Goal: Information Seeking & Learning: Understand process/instructions

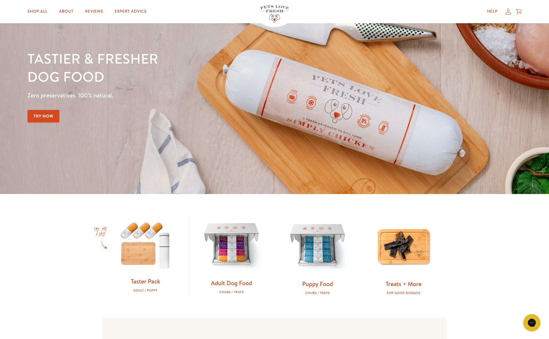
scroll to position [57, 0]
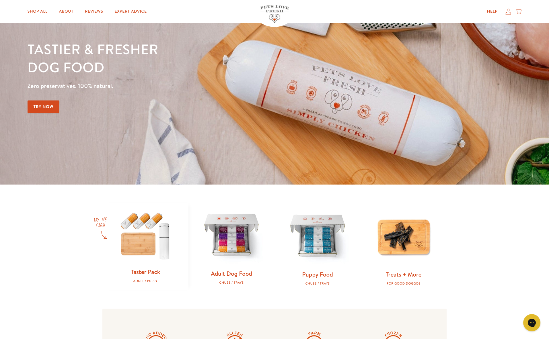
click at [239, 247] on img at bounding box center [232, 236] width 68 height 68
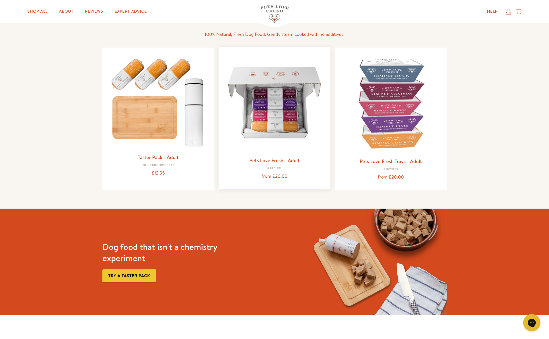
scroll to position [57, 0]
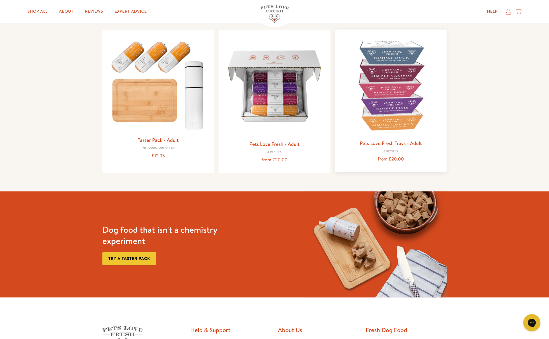
click at [386, 126] on img at bounding box center [391, 85] width 102 height 102
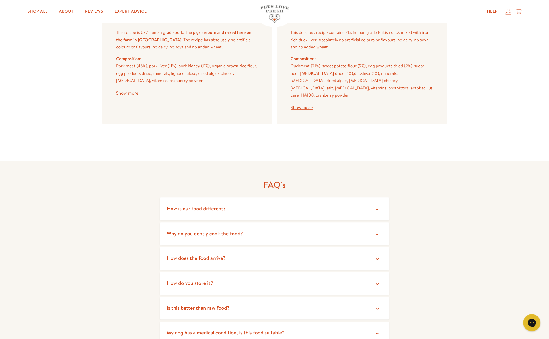
scroll to position [861, 0]
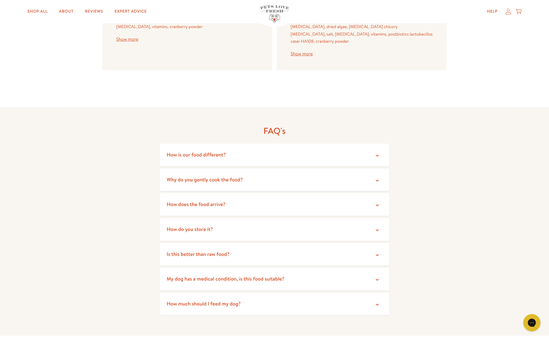
click at [235, 152] on summary "How is our food different?" at bounding box center [274, 155] width 229 height 23
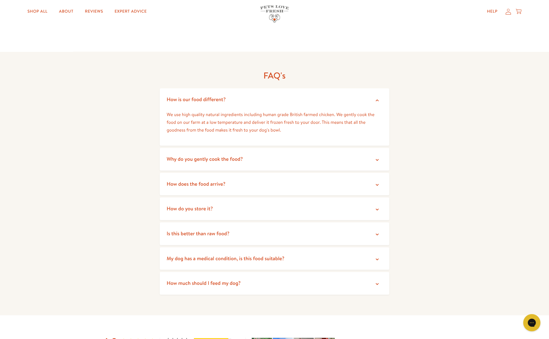
scroll to position [918, 0]
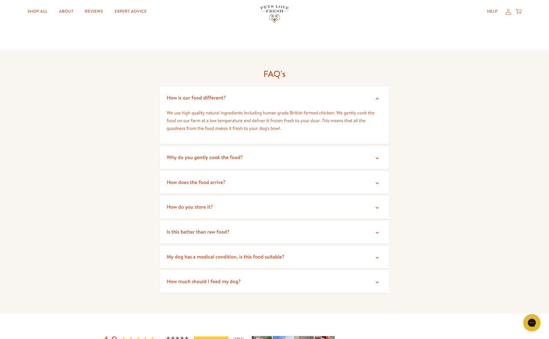
click at [254, 196] on summary "How do you store it?" at bounding box center [274, 207] width 229 height 23
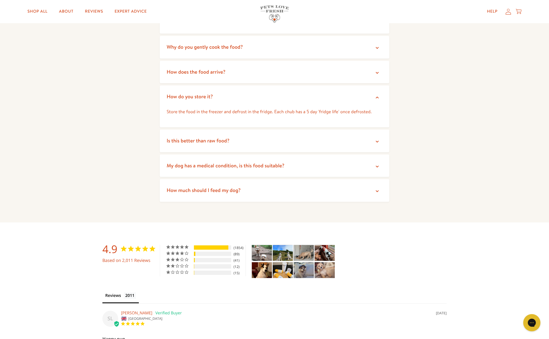
scroll to position [1032, 0]
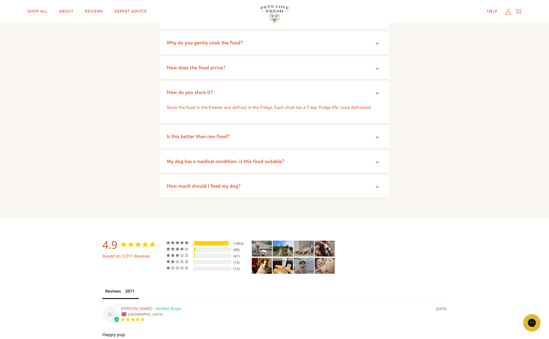
click at [252, 189] on summary "How much should I feed my dog?" at bounding box center [274, 186] width 229 height 23
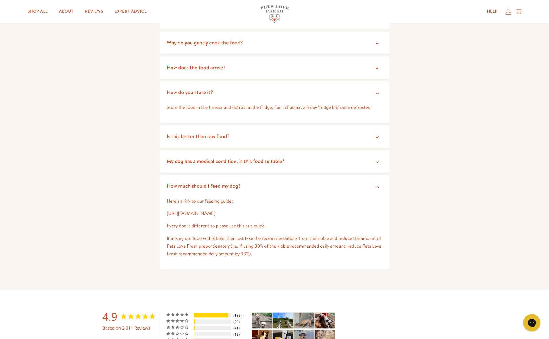
click at [215, 211] on link "[URL][DOMAIN_NAME]" at bounding box center [191, 214] width 48 height 6
